Goal: Task Accomplishment & Management: Use online tool/utility

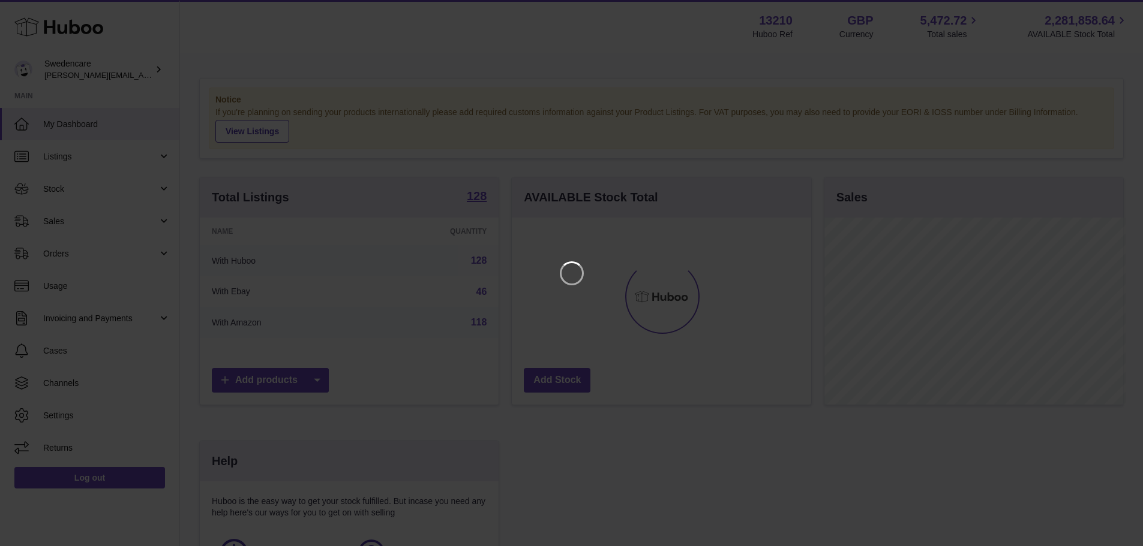
scroll to position [187, 302]
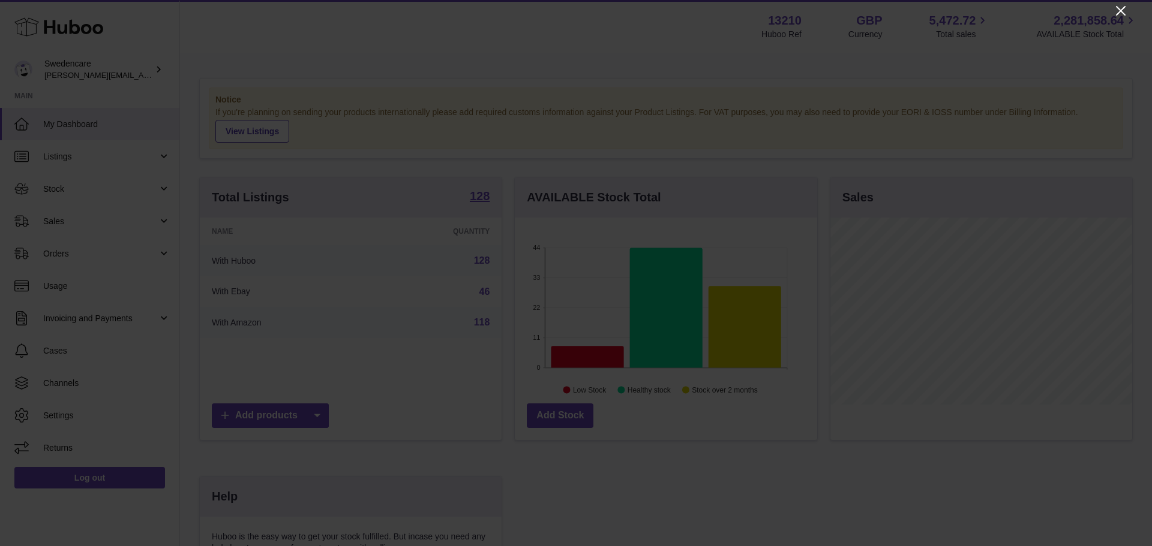
click at [1116, 13] on icon "Close" at bounding box center [1120, 11] width 14 height 14
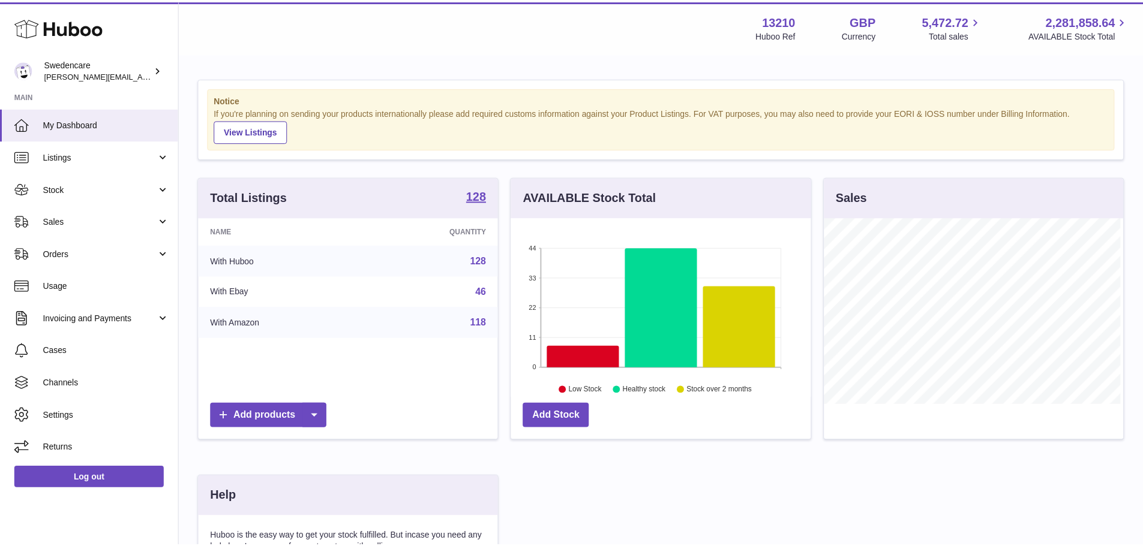
scroll to position [599626, 599514]
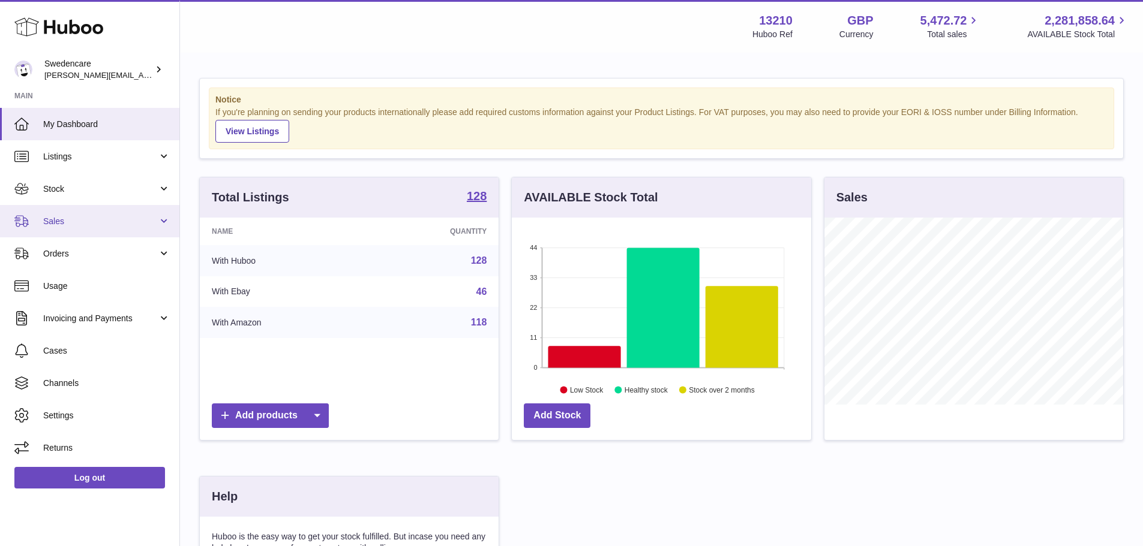
click at [62, 224] on span "Sales" at bounding box center [100, 221] width 115 height 11
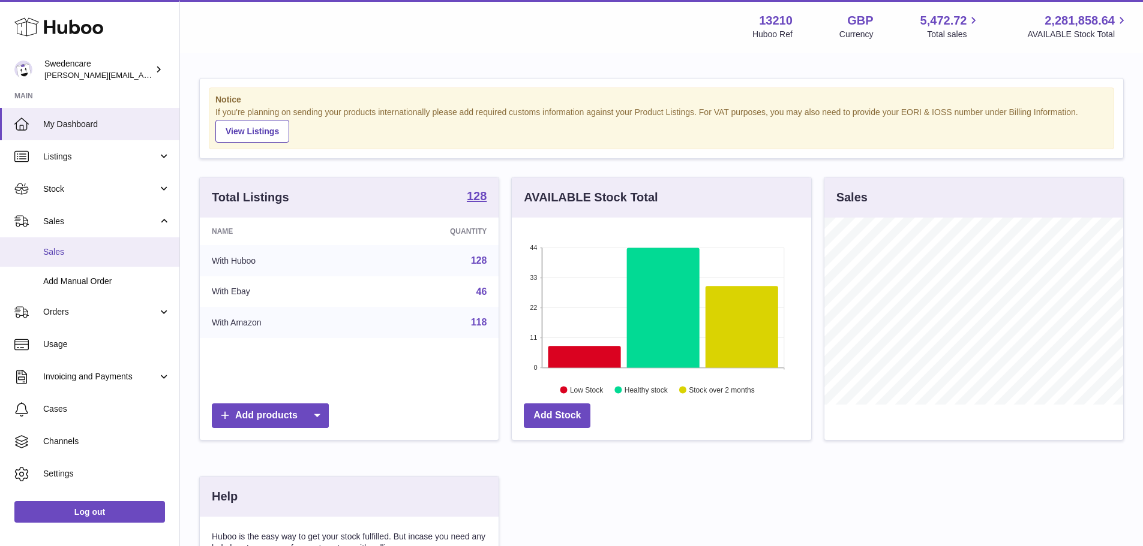
click at [73, 251] on span "Sales" at bounding box center [106, 252] width 127 height 11
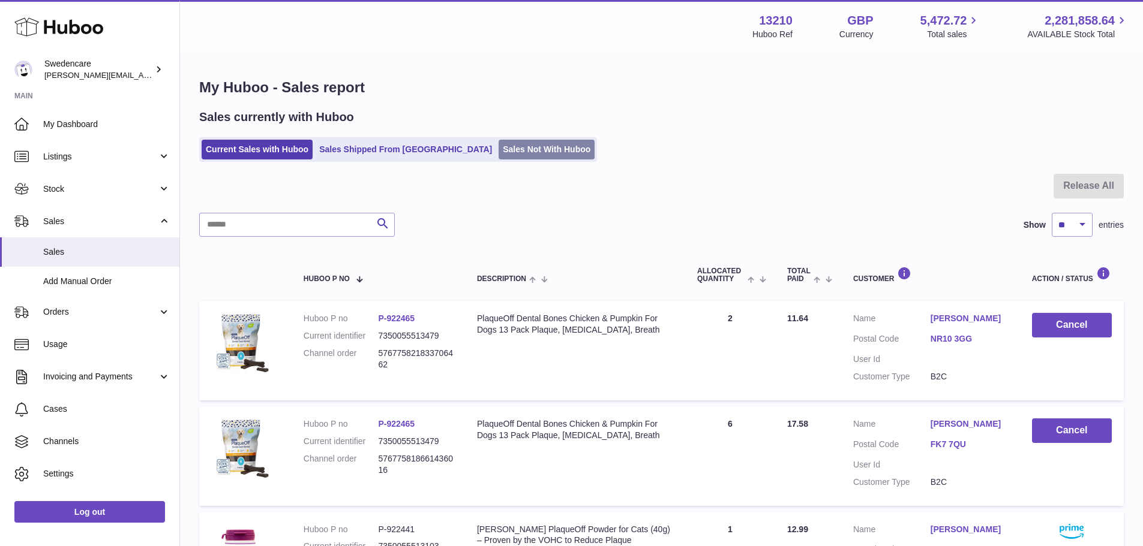
click at [498, 154] on link "Sales Not With Huboo" at bounding box center [546, 150] width 96 height 20
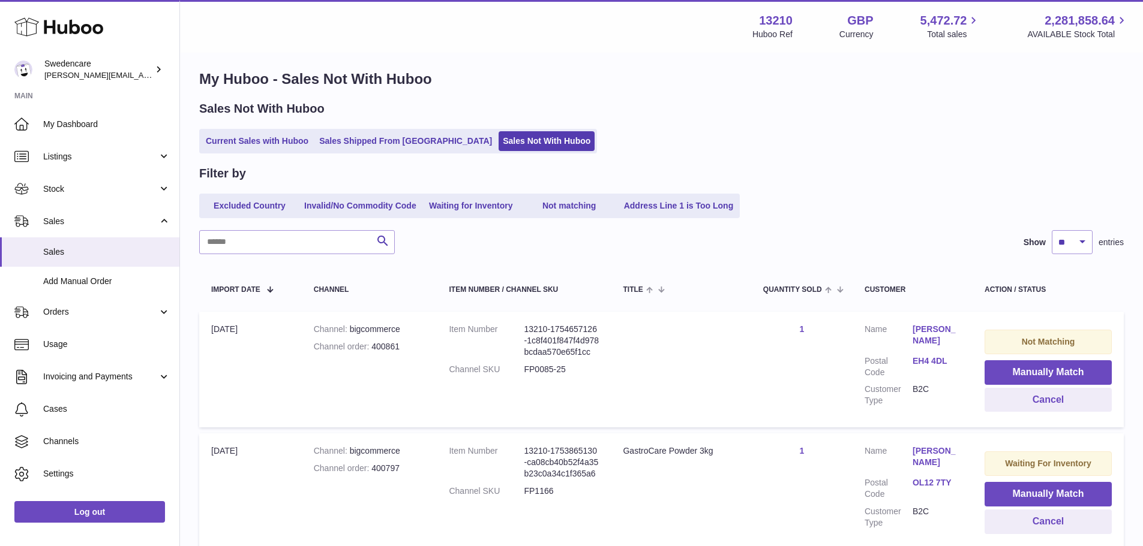
scroll to position [8, 0]
drag, startPoint x: 524, startPoint y: 369, endPoint x: 554, endPoint y: 369, distance: 30.0
click at [554, 369] on dd "FP0085-25" at bounding box center [561, 370] width 75 height 11
copy dd "FP0085"
click at [1040, 375] on button "Manually Match" at bounding box center [1047, 373] width 127 height 25
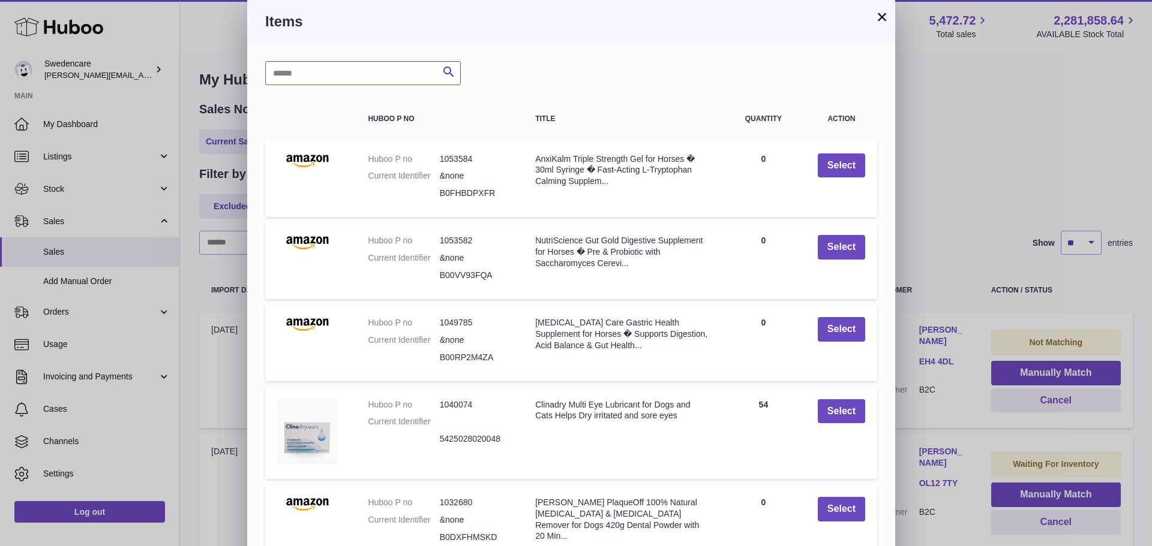
click at [327, 73] on input "text" at bounding box center [363, 73] width 196 height 24
click at [316, 67] on input "text" at bounding box center [363, 73] width 196 height 24
type input "****"
click at [450, 74] on icon "submit" at bounding box center [448, 72] width 14 height 15
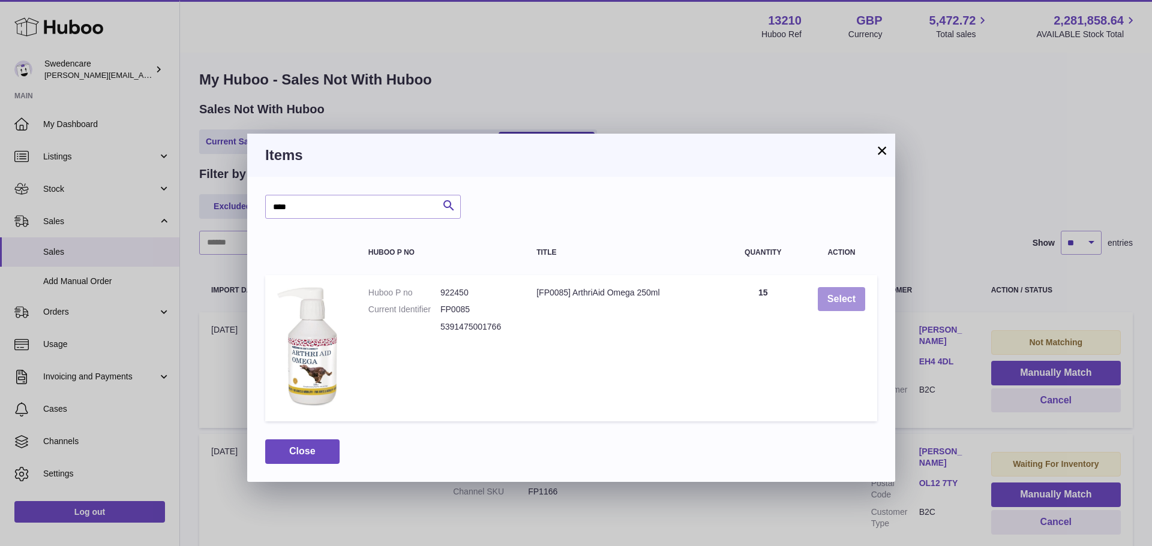
click at [840, 301] on button "Select" at bounding box center [841, 299] width 47 height 25
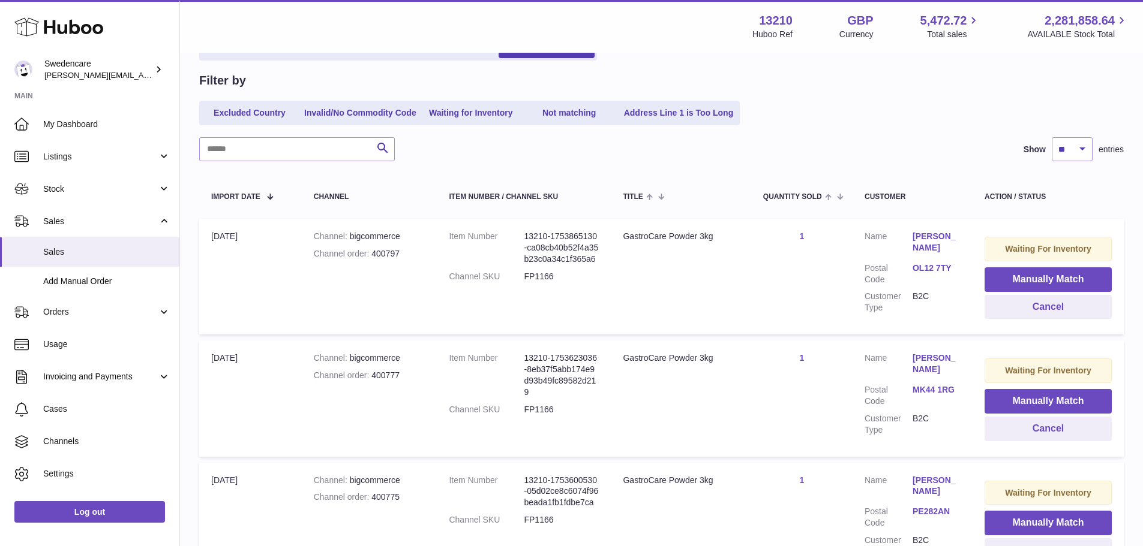
scroll to position [0, 0]
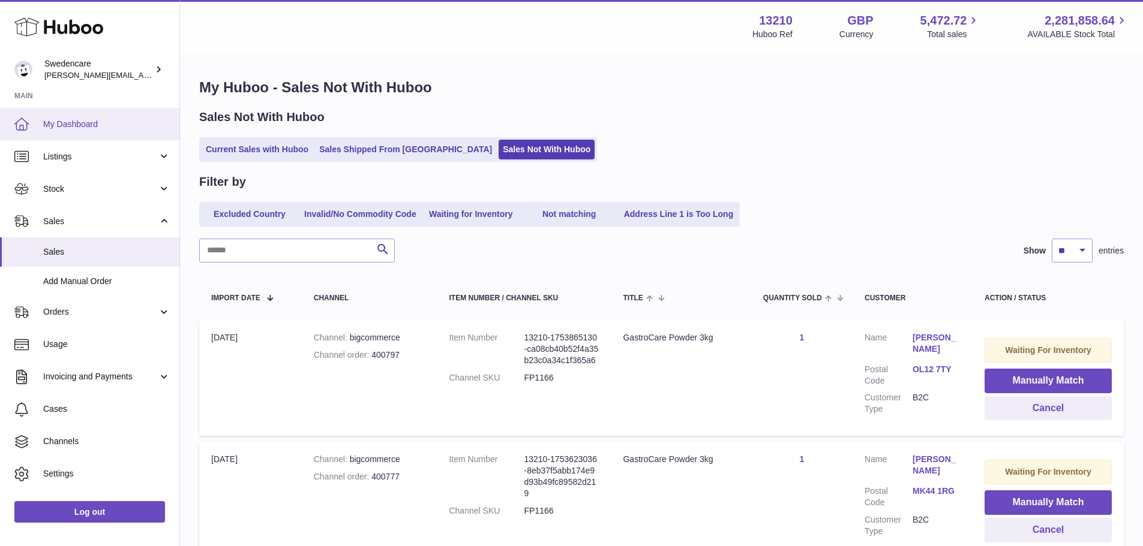
click at [74, 130] on span "My Dashboard" at bounding box center [106, 124] width 127 height 11
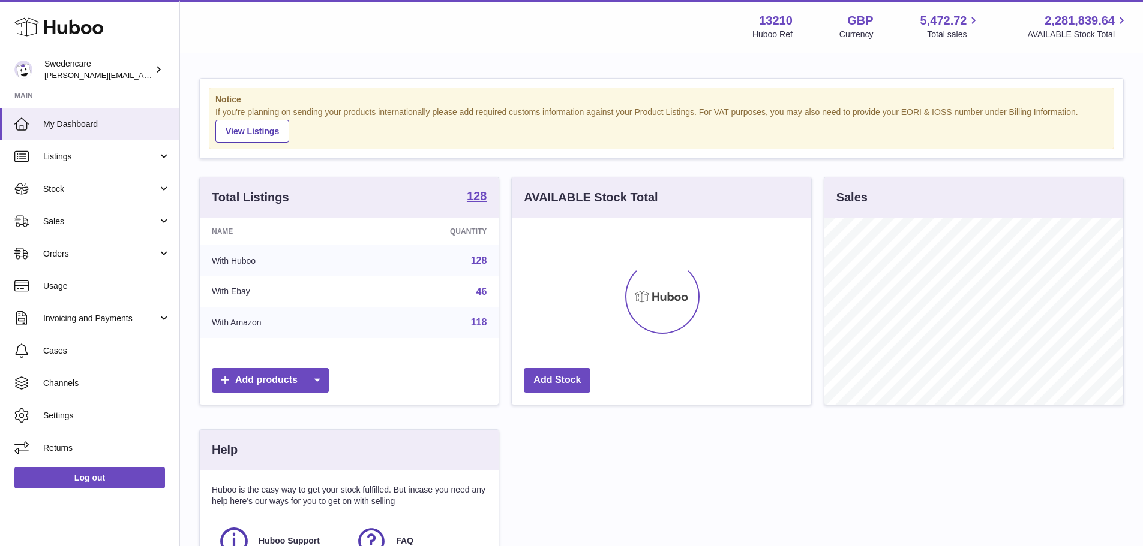
scroll to position [187, 299]
